Goal: Check status: Check status

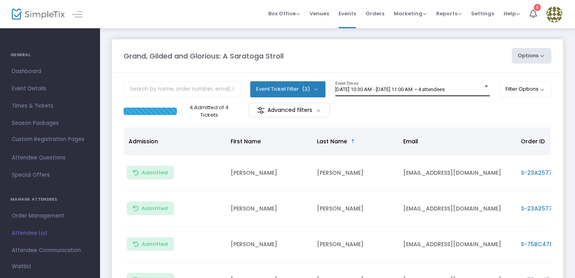
click at [485, 86] on div at bounding box center [486, 87] width 4 height 2
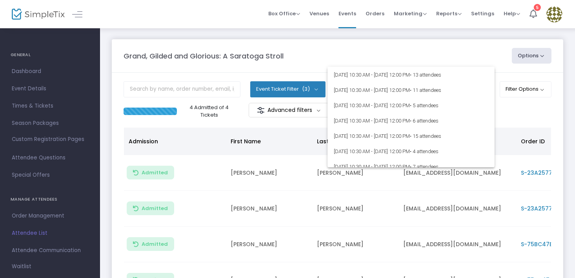
scroll to position [1020, 0]
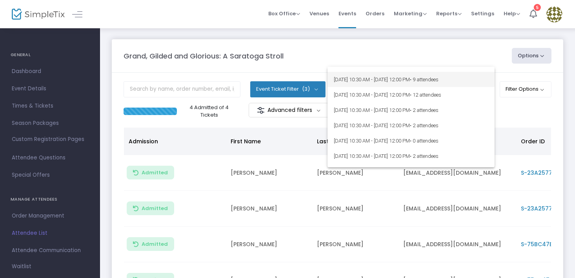
click at [384, 80] on span "9/19/2025 @ 10:30 AM - 9/19/2025 @ 12:00 PM • 9 attendees" at bounding box center [411, 79] width 155 height 15
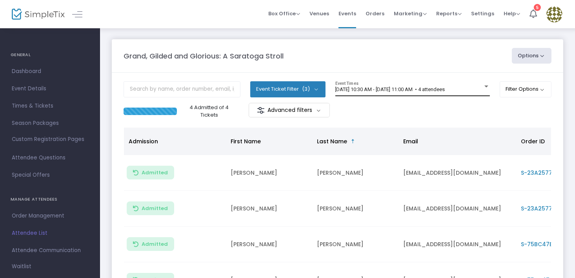
click at [485, 86] on div at bounding box center [486, 87] width 4 height 2
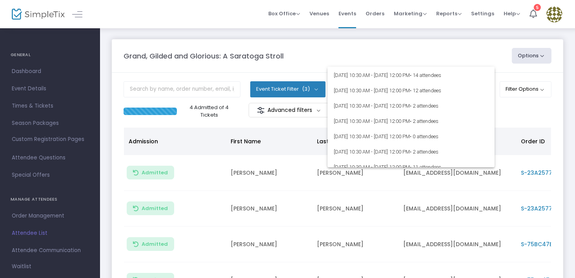
scroll to position [981, 0]
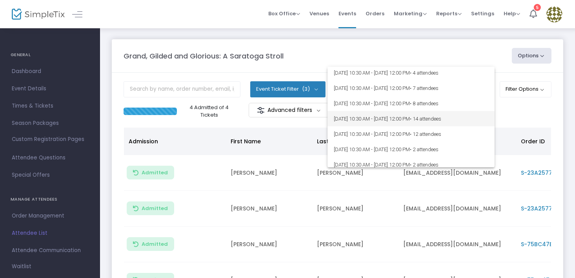
click at [404, 115] on span "[DATE] 10:30 AM - [DATE] 12:00 PM • 14 attendees" at bounding box center [411, 118] width 155 height 15
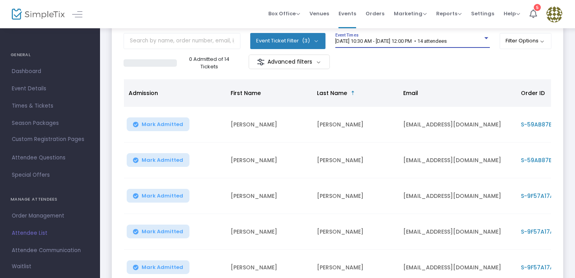
scroll to position [0, 0]
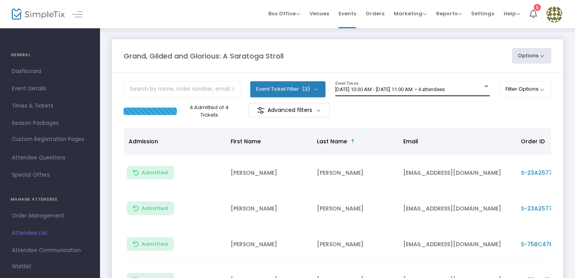
click at [485, 86] on div at bounding box center [486, 87] width 4 height 2
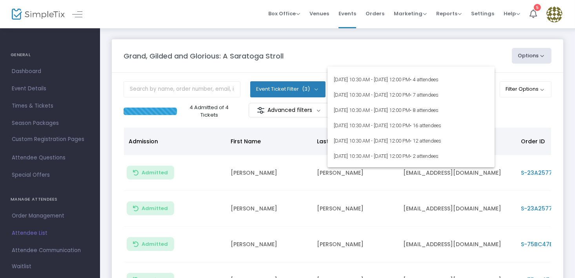
scroll to position [981, 0]
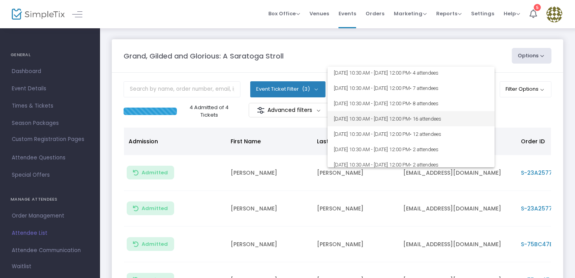
click at [409, 117] on span "9/19/2025 @ 10:30 AM - 9/19/2025 @ 12:00 PM • 16 attendees" at bounding box center [411, 118] width 155 height 15
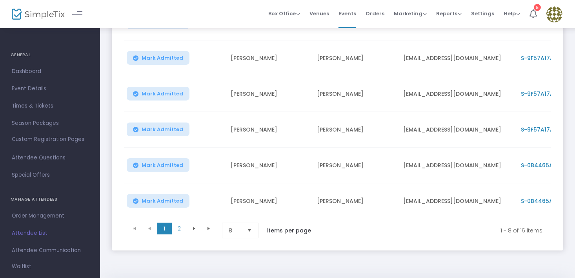
scroll to position [235, 0]
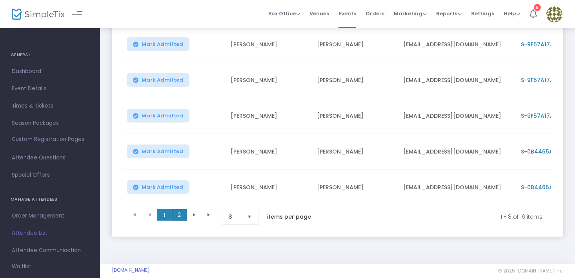
click at [179, 212] on span "2" at bounding box center [179, 215] width 15 height 12
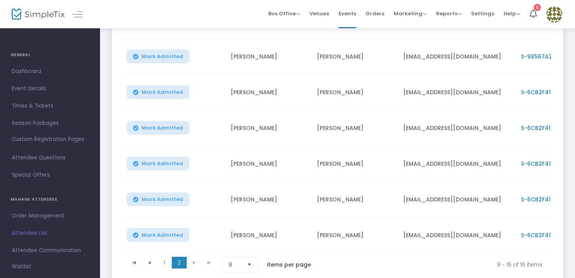
scroll to position [249, 0]
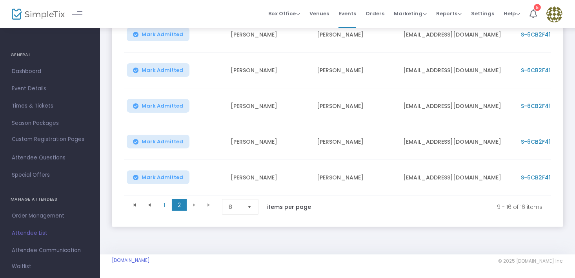
click at [192, 200] on kendo-pager-next-buttons at bounding box center [202, 207] width 30 height 16
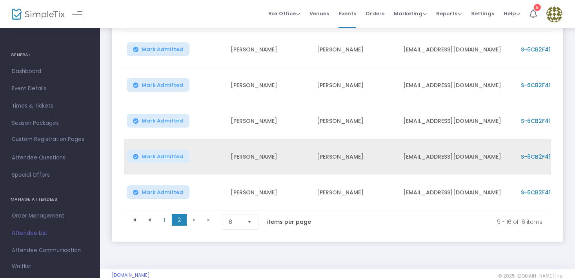
scroll to position [235, 0]
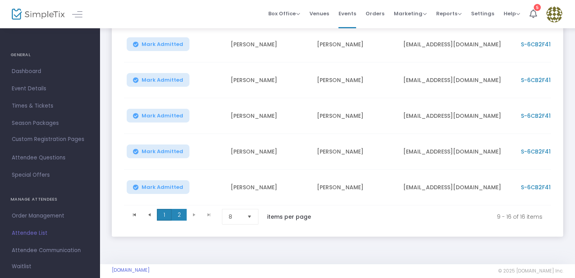
click at [166, 217] on span "1" at bounding box center [164, 215] width 15 height 12
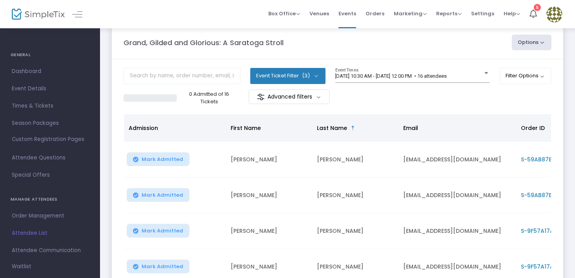
scroll to position [0, 0]
